Goal: Transaction & Acquisition: Purchase product/service

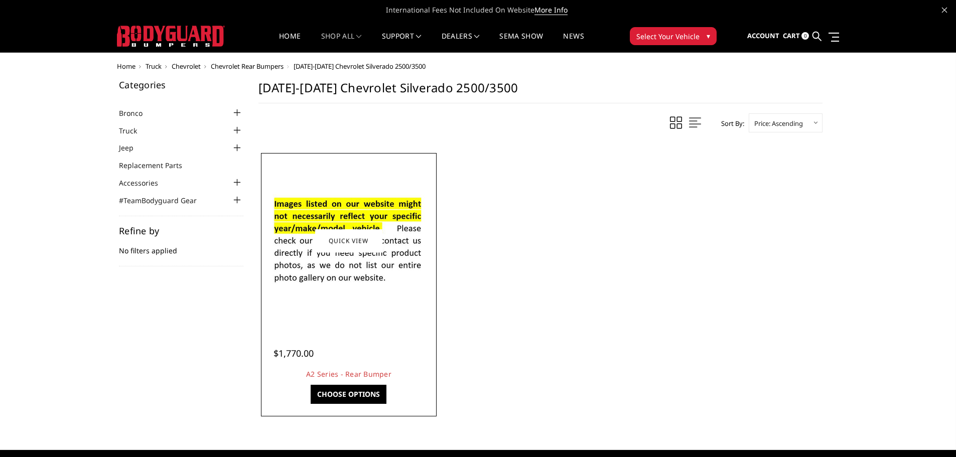
click at [409, 324] on div at bounding box center [349, 241] width 171 height 171
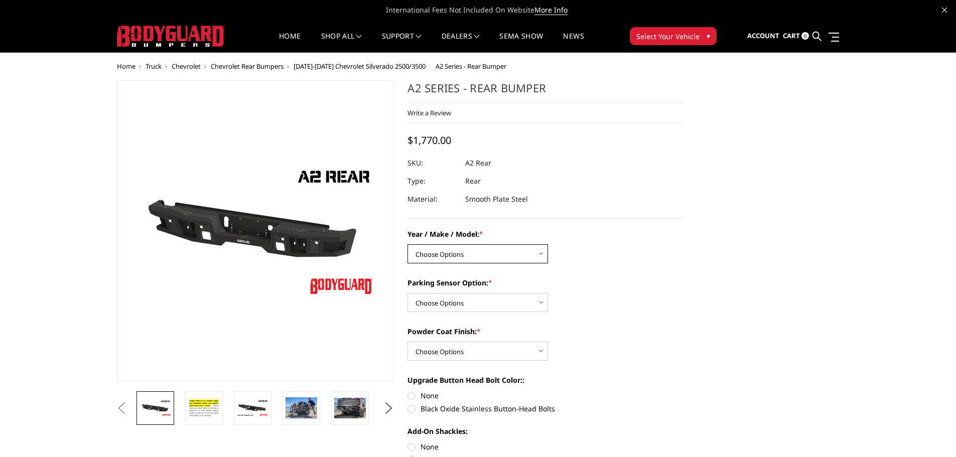
click at [492, 253] on select "Choose Options Chevrolet/GMC 20-24 2500 / 3500 Chevrolet/GMC 15-19 2500 / 3500 …" at bounding box center [478, 254] width 141 height 19
select select "1459"
click at [408, 245] on select "Choose Options Chevrolet/GMC 20-24 2500 / 3500 Chevrolet/GMC 15-19 2500 / 3500 …" at bounding box center [478, 254] width 141 height 19
click at [501, 295] on select "Choose Options Yes - With sensor cutouts No - Without sensor cutouts" at bounding box center [478, 302] width 141 height 19
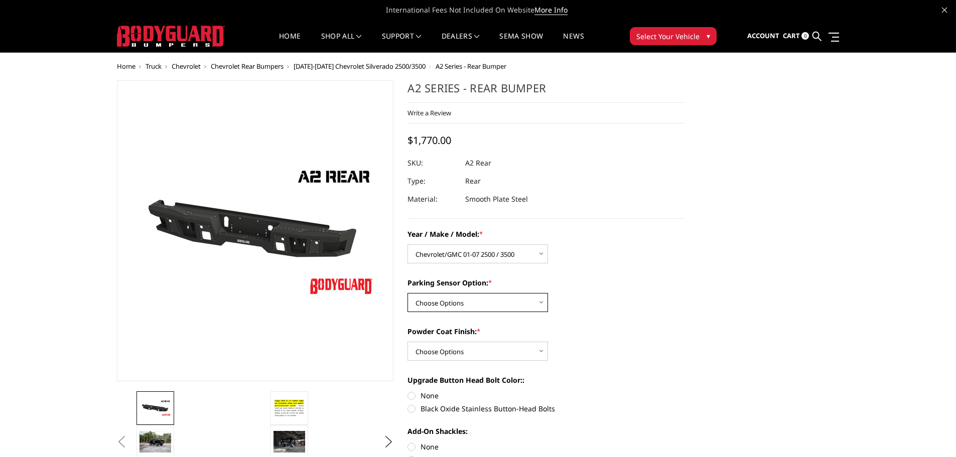
select select "565"
click at [408, 293] on select "Choose Options Yes - With sensor cutouts No - Without sensor cutouts" at bounding box center [478, 302] width 141 height 19
click at [495, 354] on select "Choose Options Bare metal (included) Texture black powder coat" at bounding box center [478, 351] width 141 height 19
select select "549"
click at [408, 342] on select "Choose Options Bare metal (included) Texture black powder coat" at bounding box center [478, 351] width 141 height 19
